Goal: Information Seeking & Learning: Learn about a topic

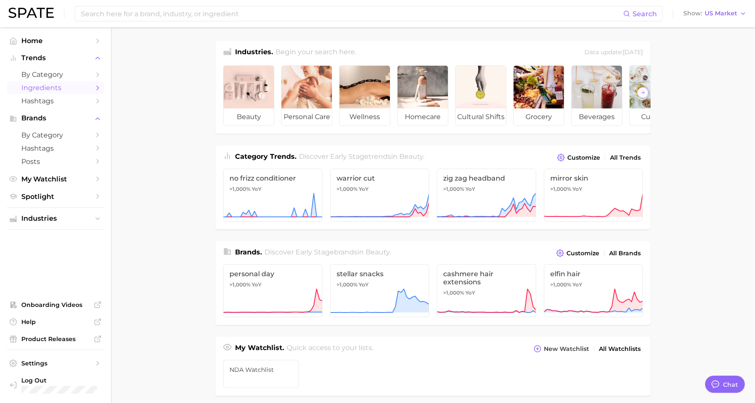
click at [67, 89] on span "Ingredients" at bounding box center [55, 88] width 68 height 8
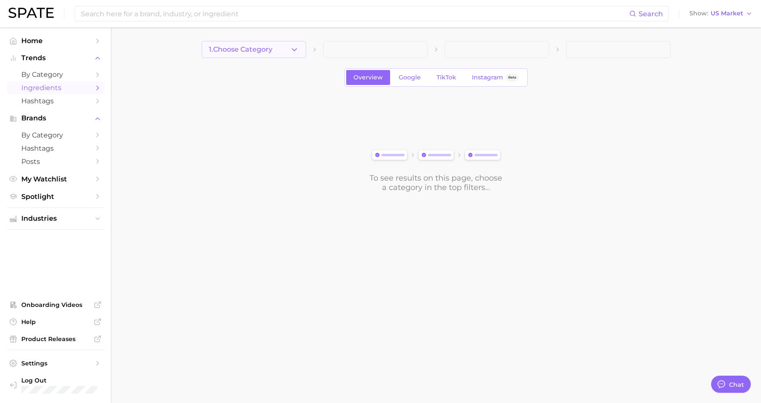
click at [292, 50] on icon "button" at bounding box center [294, 49] width 9 height 9
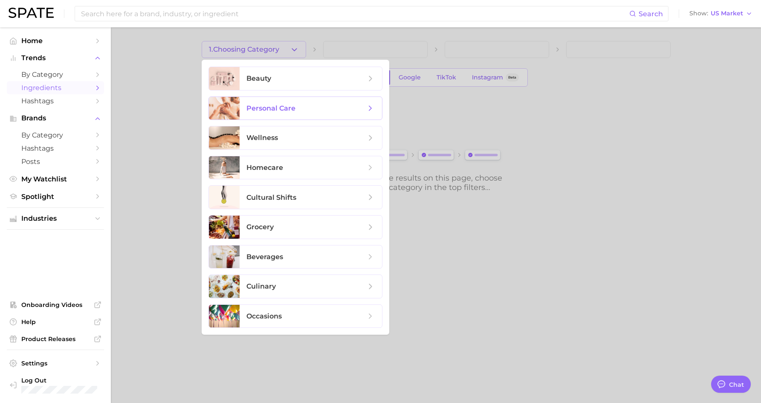
click at [301, 110] on span "personal care" at bounding box center [306, 108] width 119 height 9
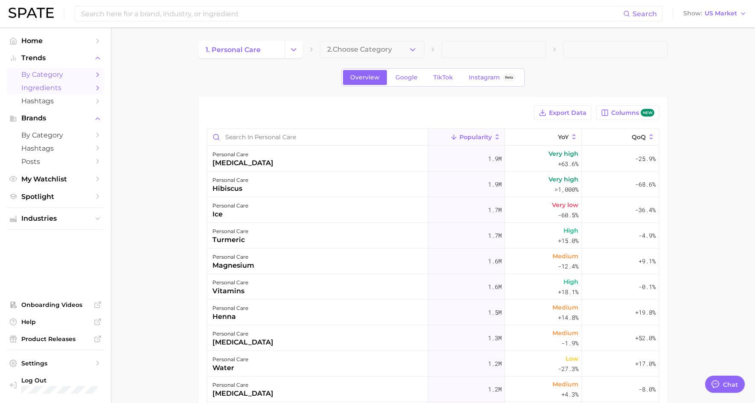
click at [81, 75] on span "by Category" at bounding box center [55, 74] width 68 height 8
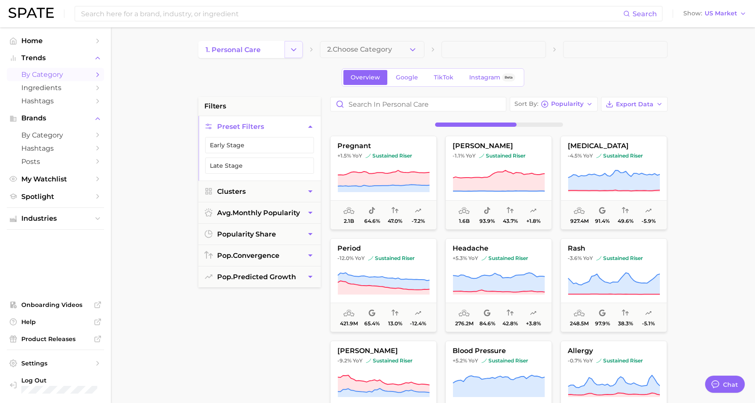
click at [296, 52] on icon "Change Category" at bounding box center [293, 49] width 9 height 9
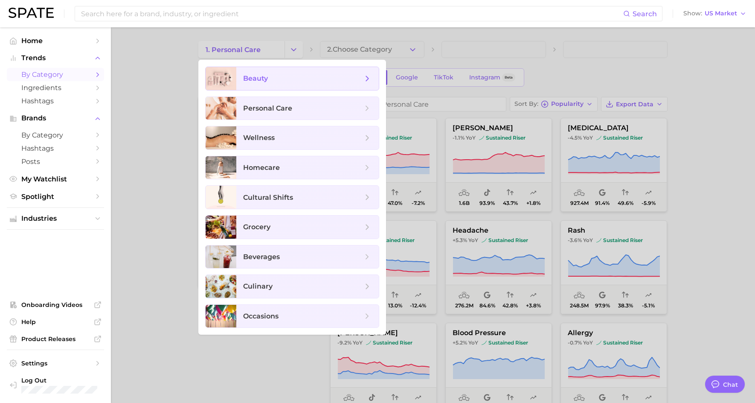
click at [281, 76] on span "beauty" at bounding box center [302, 78] width 119 height 9
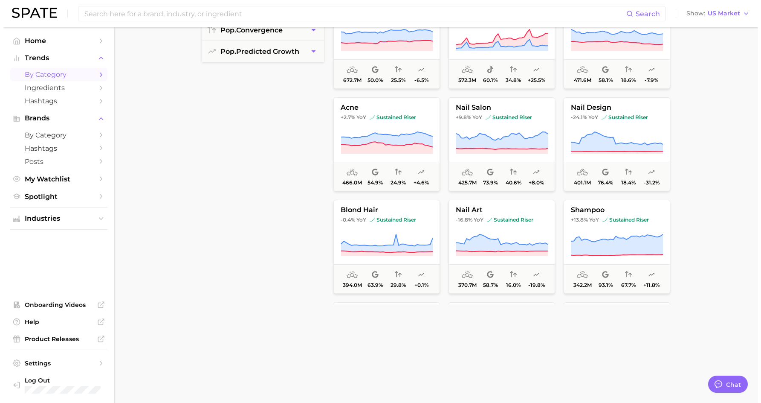
scroll to position [256, 0]
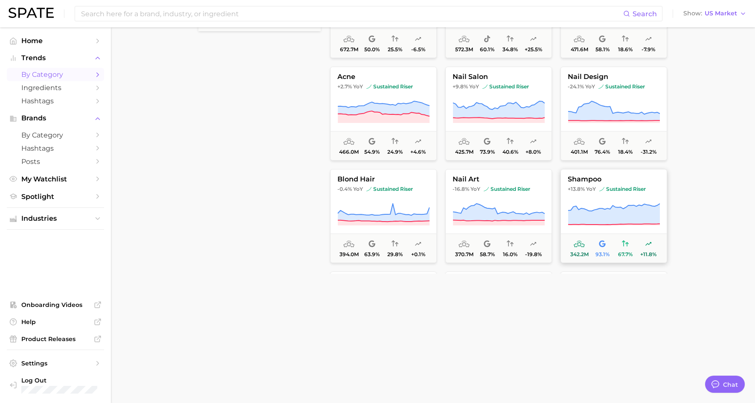
click at [590, 178] on span "shampoo" at bounding box center [614, 179] width 106 height 8
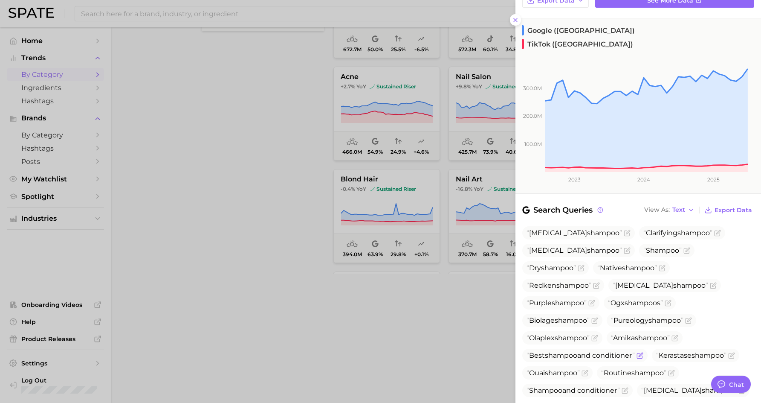
scroll to position [128, 0]
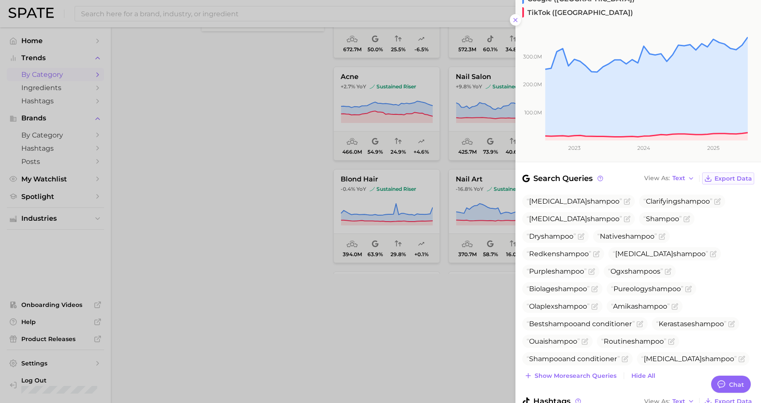
click at [715, 175] on span "Export Data" at bounding box center [734, 178] width 38 height 7
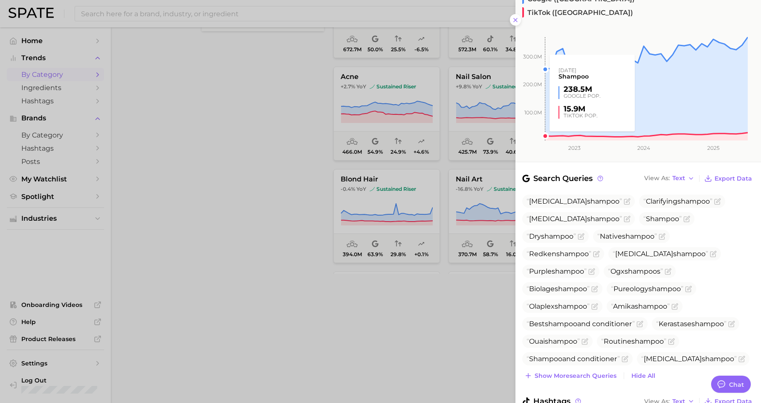
click at [517, 17] on rect at bounding box center [632, 78] width 232 height 125
click at [517, 21] on rect at bounding box center [632, 78] width 232 height 125
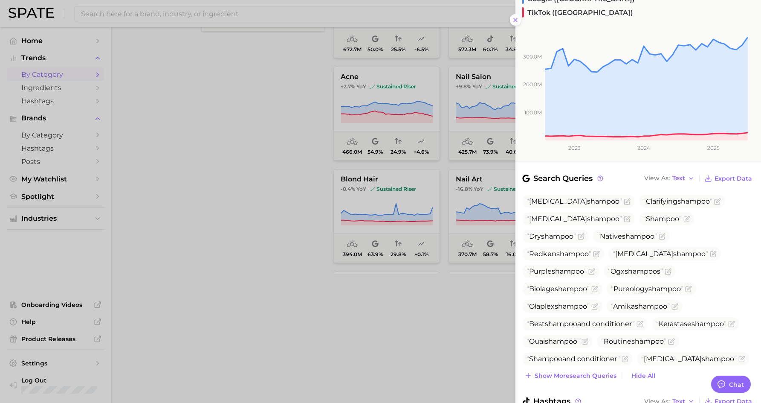
click at [517, 21] on rect at bounding box center [632, 78] width 232 height 125
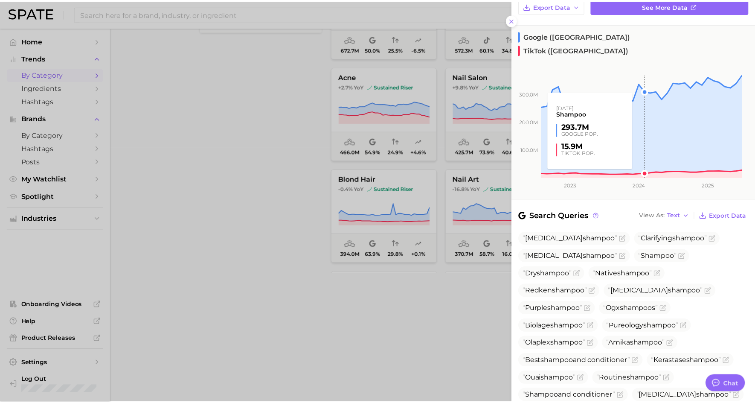
scroll to position [0, 0]
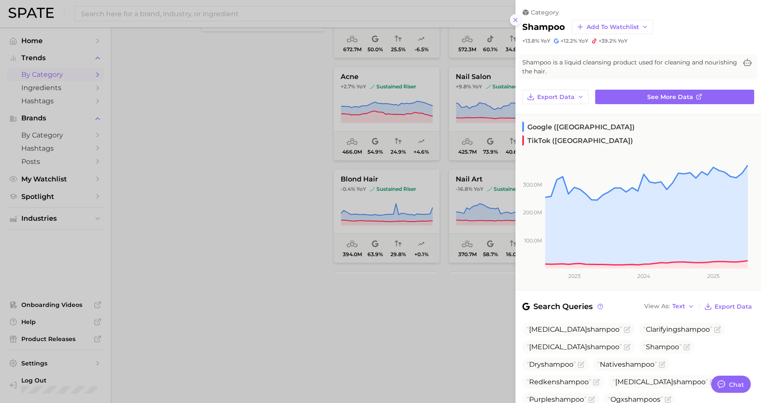
click at [517, 23] on icon at bounding box center [515, 20] width 7 height 7
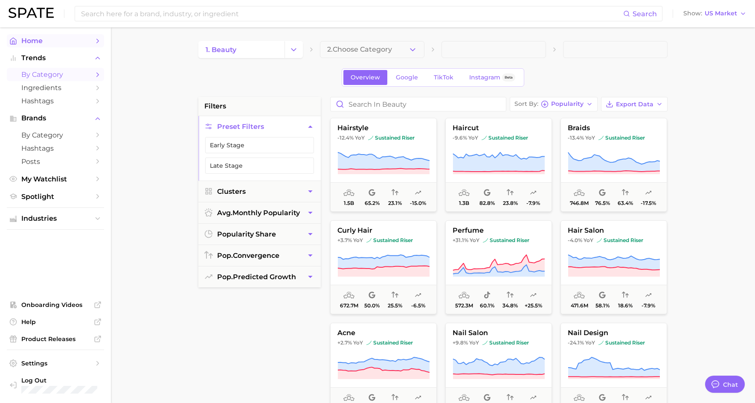
click at [79, 41] on span "Home" at bounding box center [55, 41] width 68 height 8
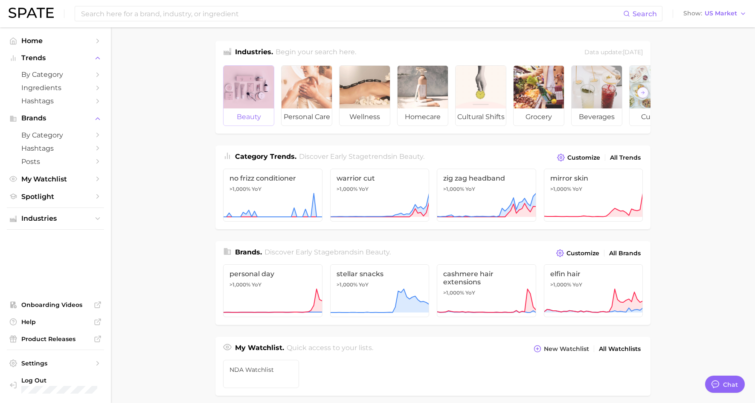
click at [245, 90] on div at bounding box center [249, 87] width 50 height 43
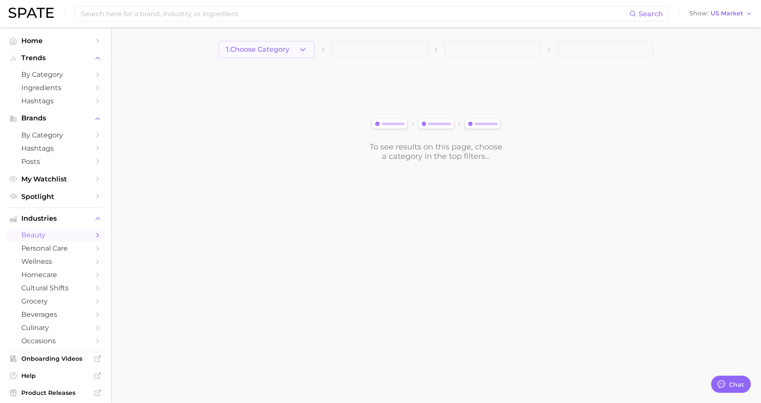
click at [273, 55] on button "1. Choose Category" at bounding box center [267, 49] width 96 height 17
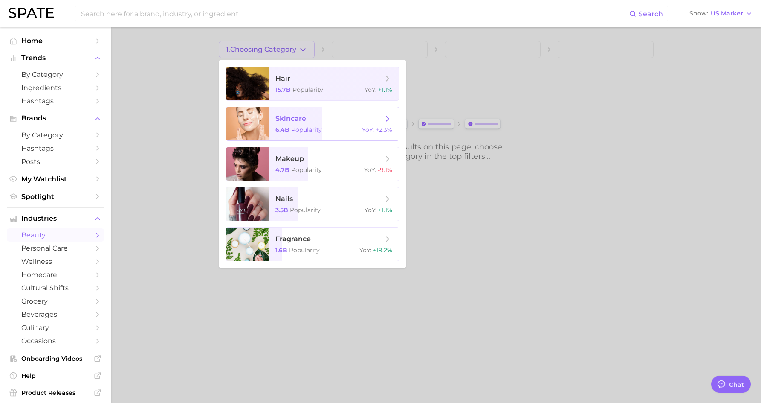
click at [286, 117] on span "skincare" at bounding box center [291, 118] width 31 height 8
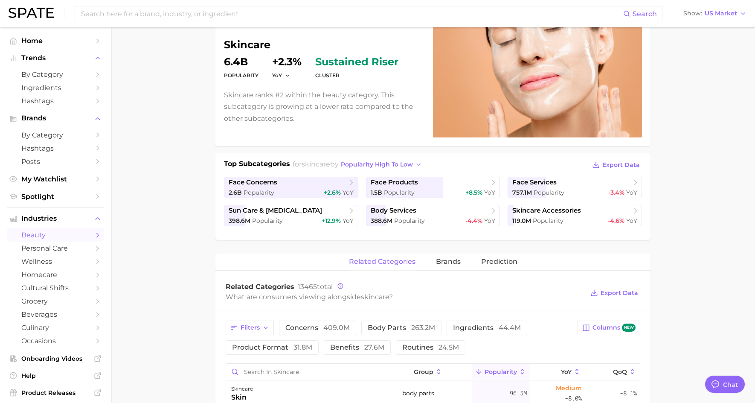
scroll to position [85, 0]
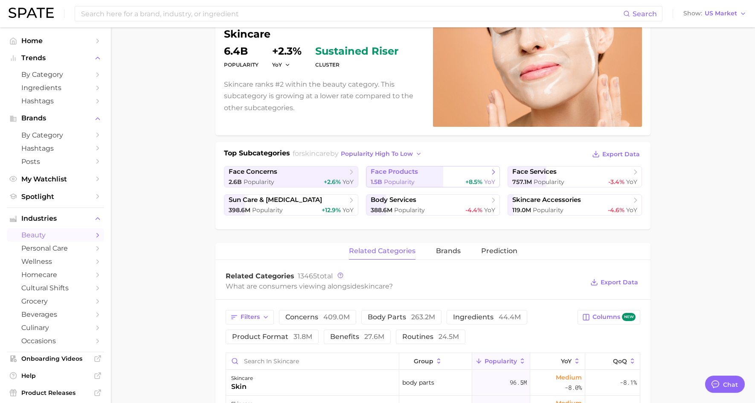
click at [395, 180] on span "Popularity" at bounding box center [399, 182] width 31 height 8
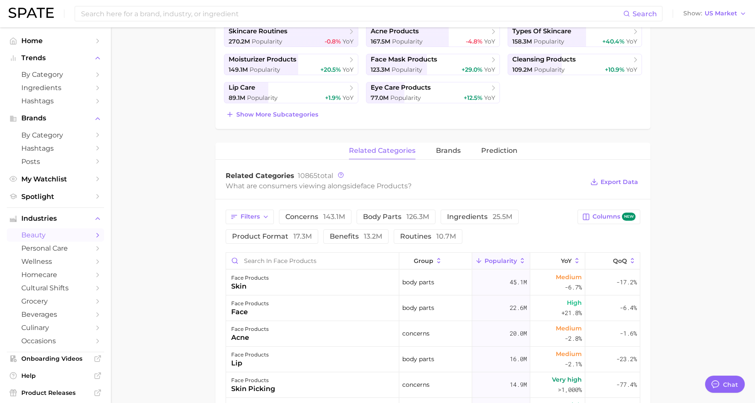
scroll to position [256, 0]
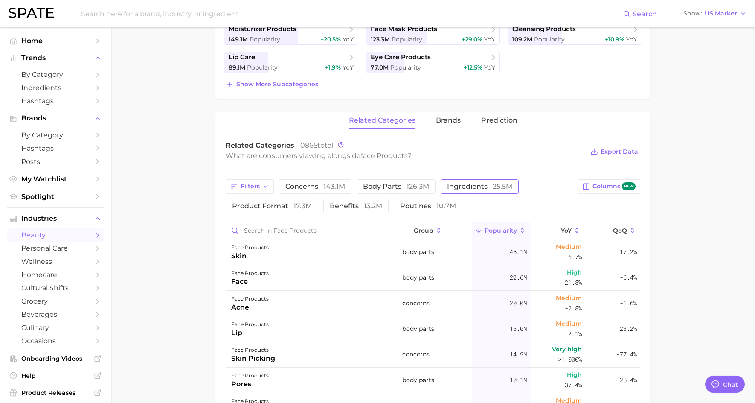
click at [462, 188] on span "ingredients 25.5m" at bounding box center [479, 186] width 65 height 7
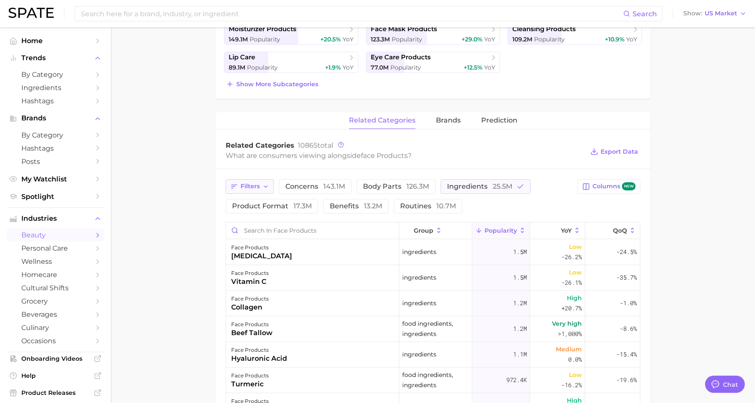
click at [261, 188] on button "Filters" at bounding box center [250, 186] width 48 height 15
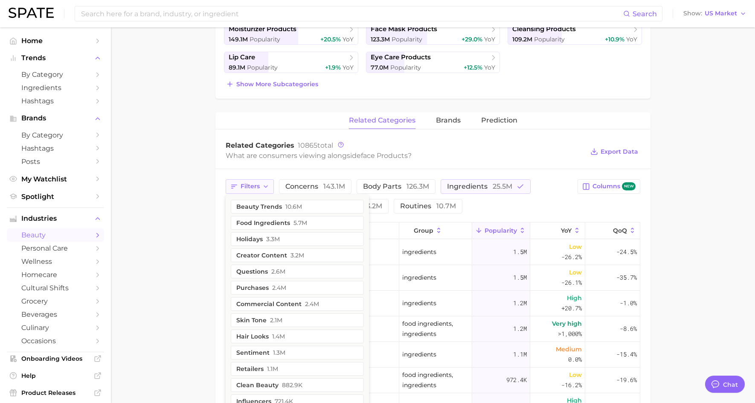
click at [261, 188] on button "Filters" at bounding box center [250, 186] width 48 height 15
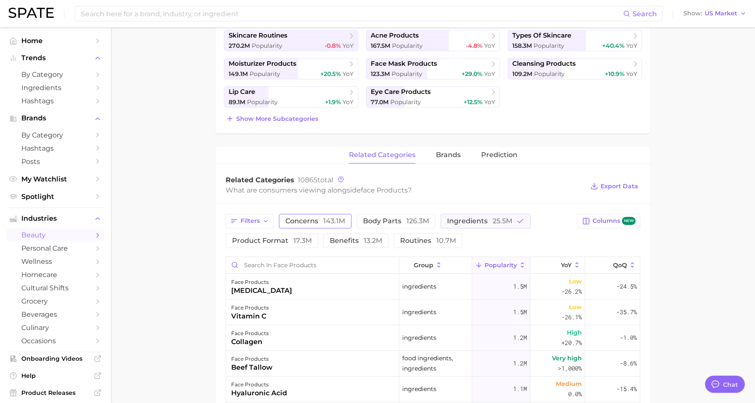
scroll to position [213, 0]
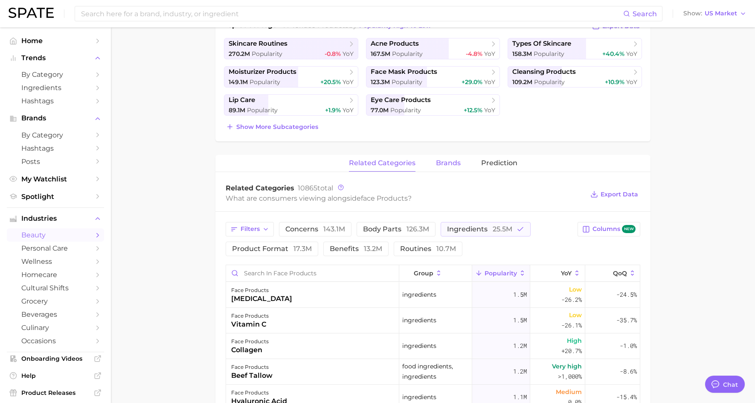
click at [446, 163] on span "brands" at bounding box center [448, 163] width 25 height 8
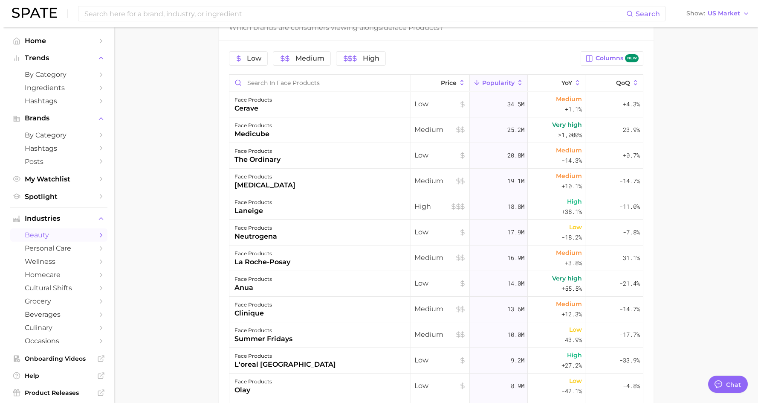
scroll to position [427, 0]
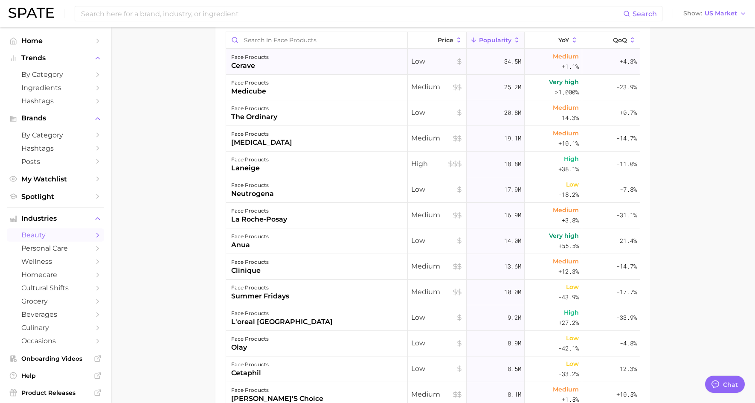
click at [240, 64] on div "cerave" at bounding box center [250, 66] width 38 height 10
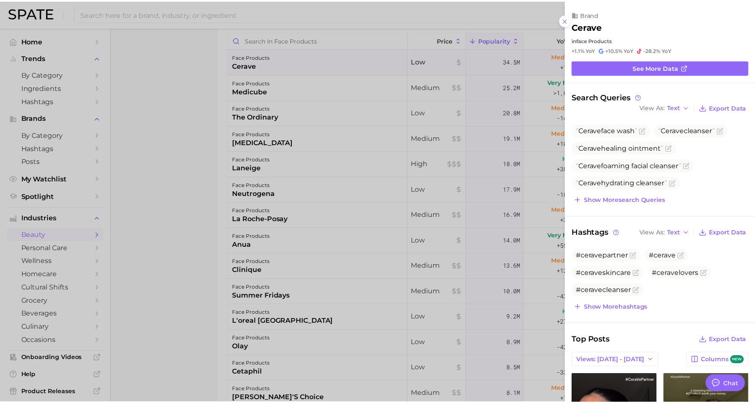
scroll to position [0, 0]
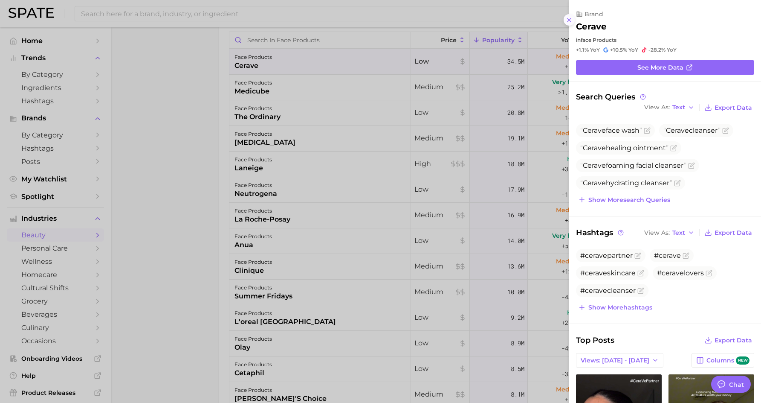
click at [569, 20] on icon at bounding box center [569, 20] width 7 height 7
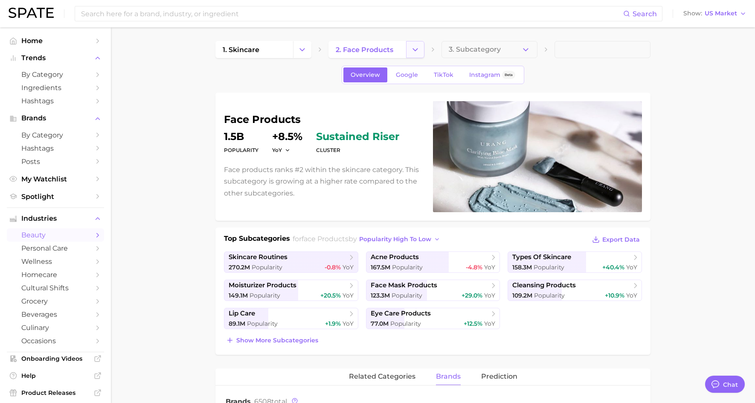
click at [412, 52] on icon "Change Category" at bounding box center [415, 49] width 9 height 9
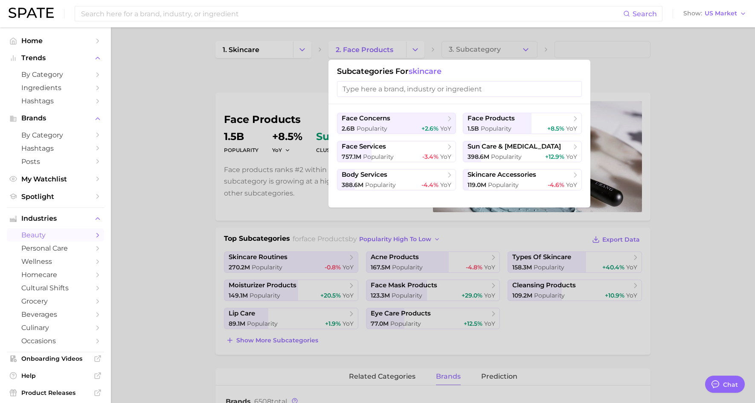
click at [273, 50] on div at bounding box center [377, 201] width 755 height 403
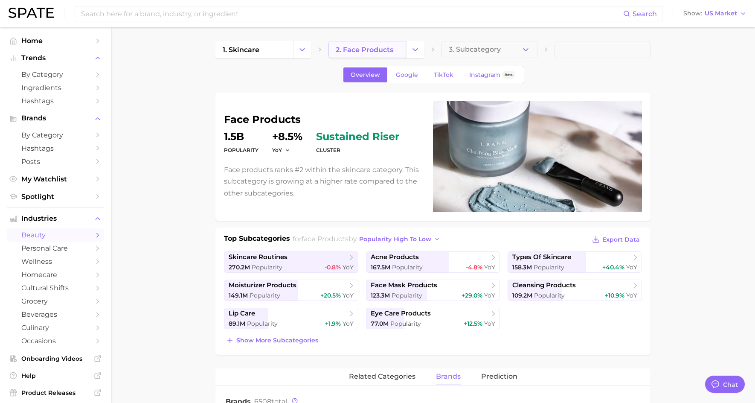
click at [353, 52] on span "2. face products" at bounding box center [365, 50] width 58 height 8
type textarea "x"
